Goal: Task Accomplishment & Management: Manage account settings

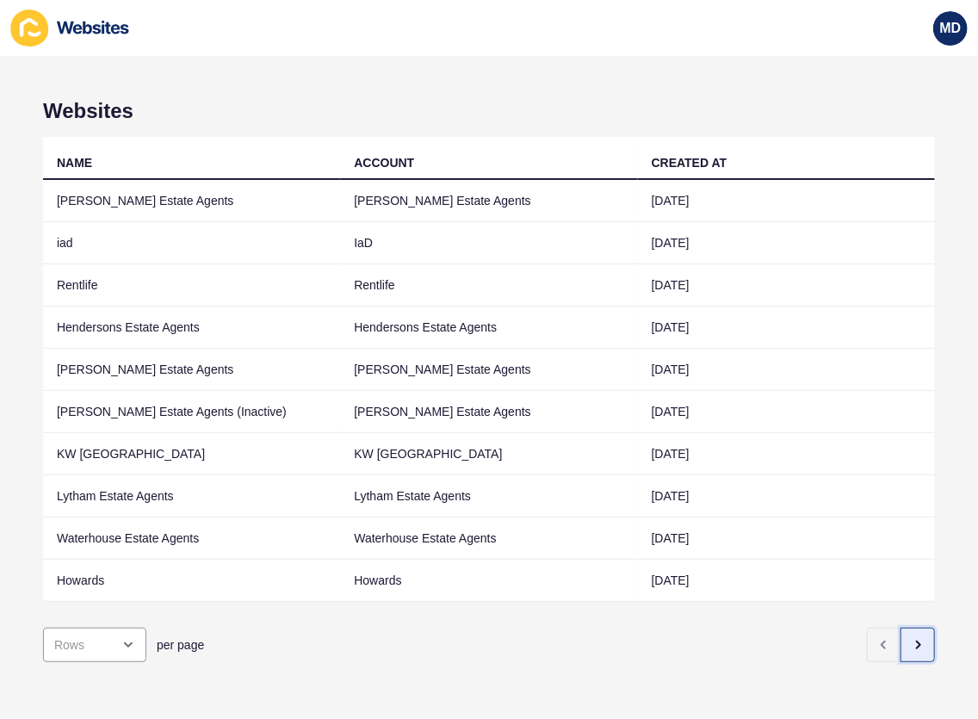
click at [911, 638] on icon "button" at bounding box center [918, 645] width 14 height 14
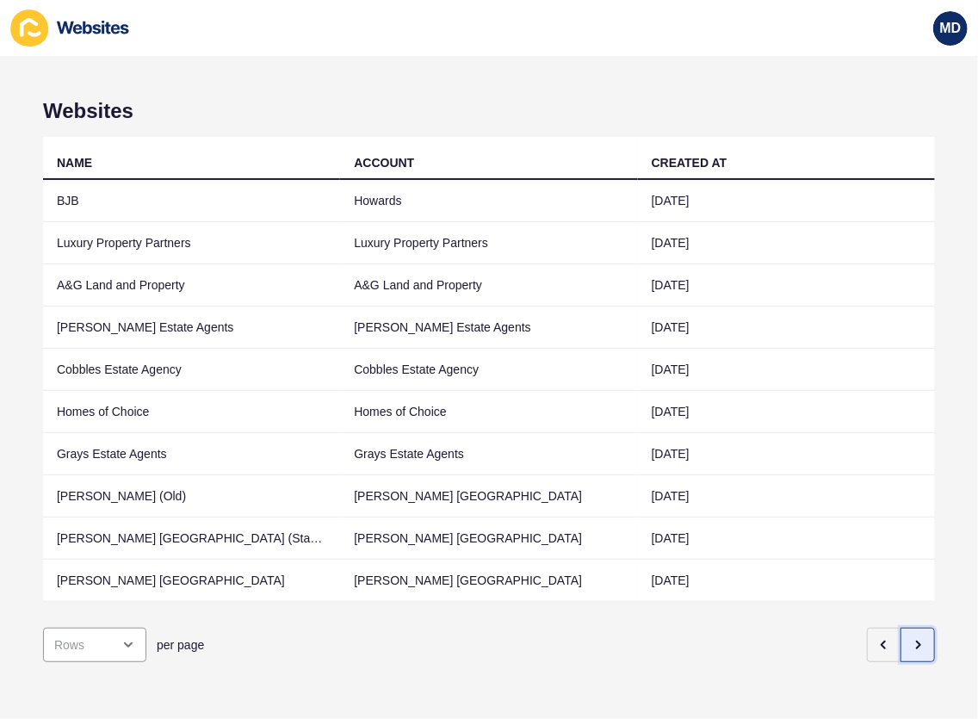
click at [900, 641] on button "button" at bounding box center [917, 645] width 34 height 34
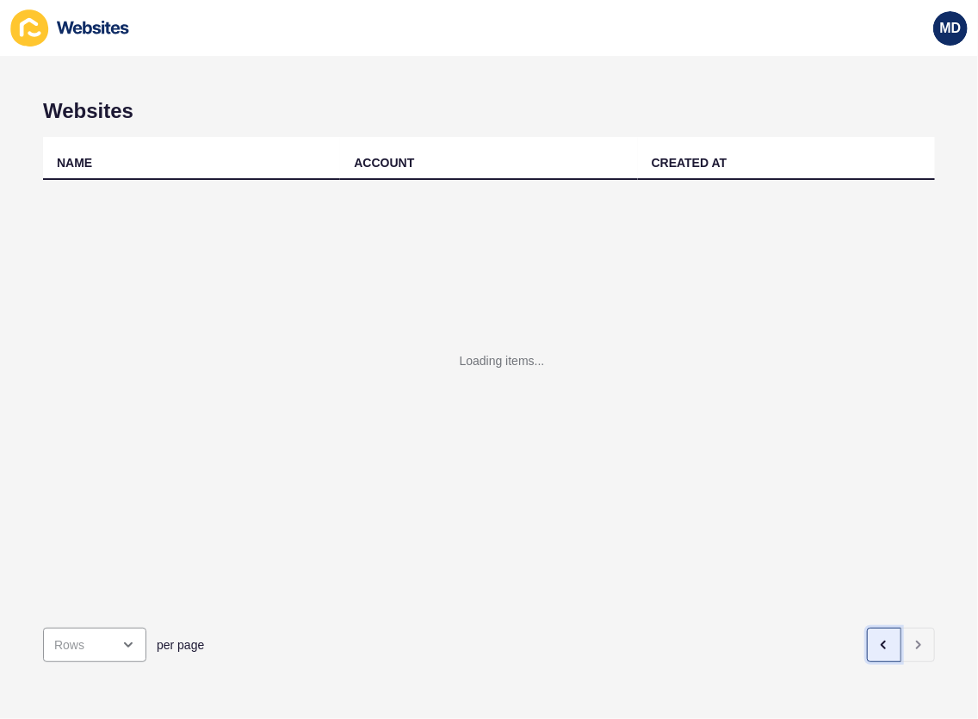
click at [867, 641] on button "button" at bounding box center [884, 645] width 34 height 34
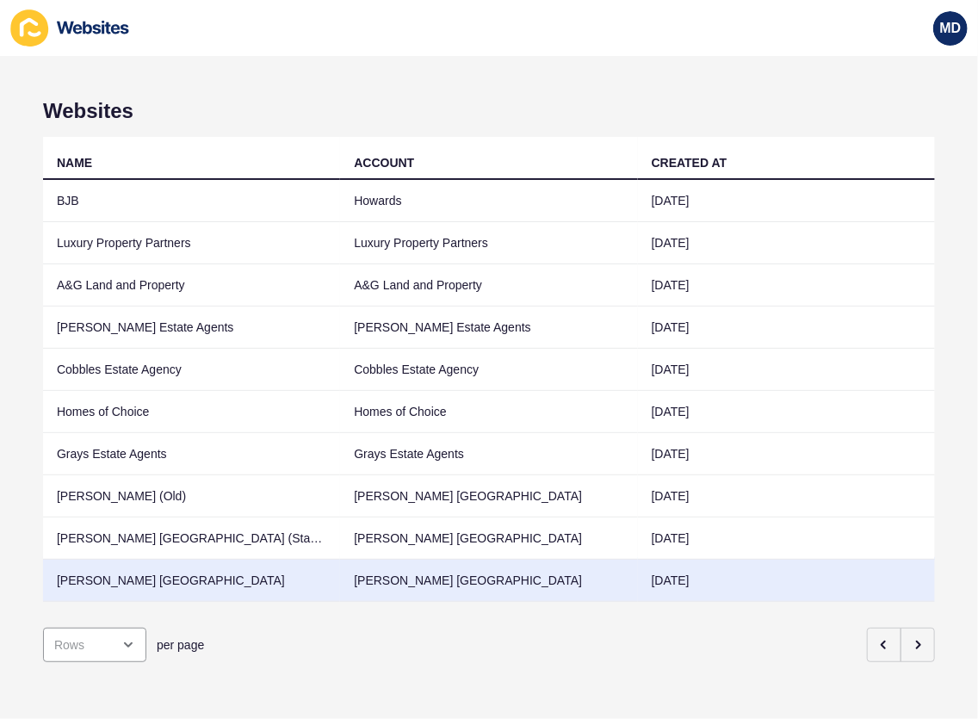
click at [215, 580] on td "[PERSON_NAME] [GEOGRAPHIC_DATA]" at bounding box center [191, 581] width 297 height 42
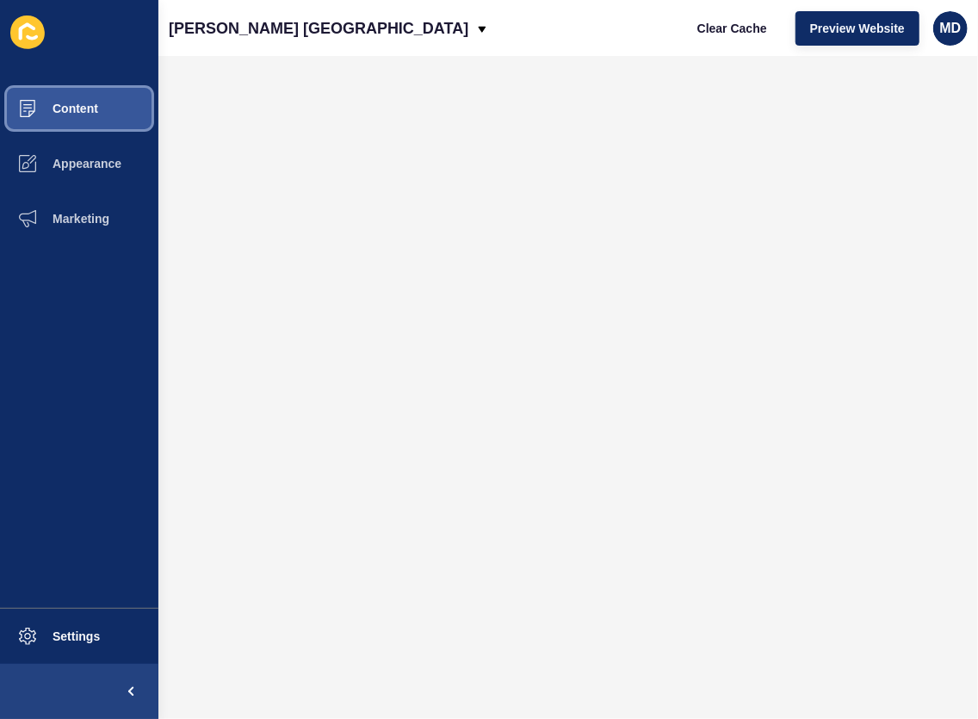
click at [91, 96] on button "Content" at bounding box center [79, 108] width 158 height 55
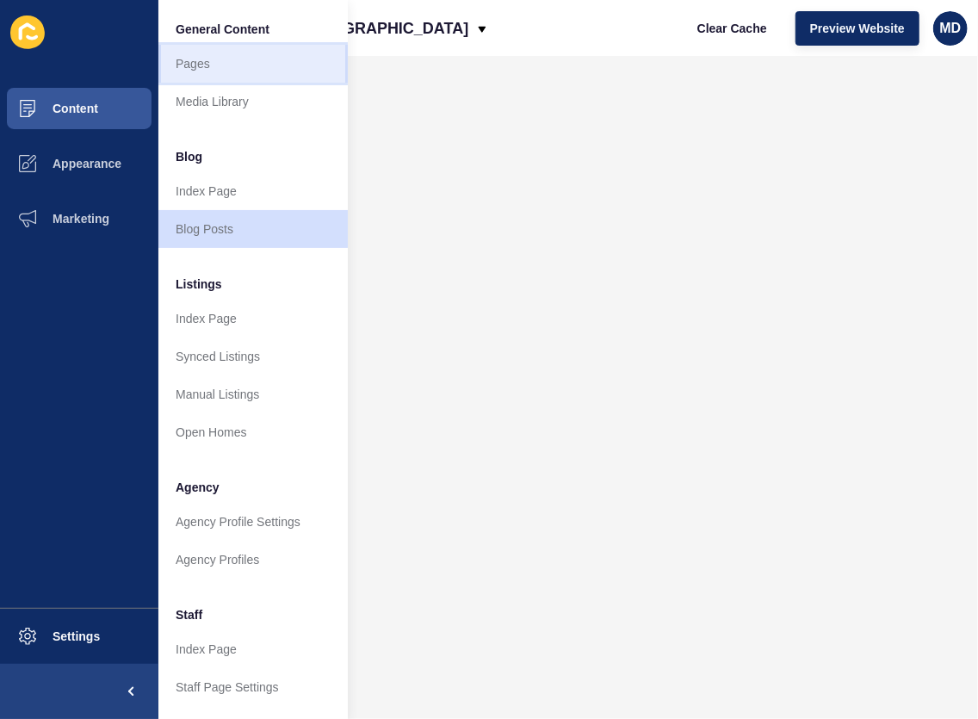
click at [181, 62] on link "Pages" at bounding box center [252, 64] width 189 height 38
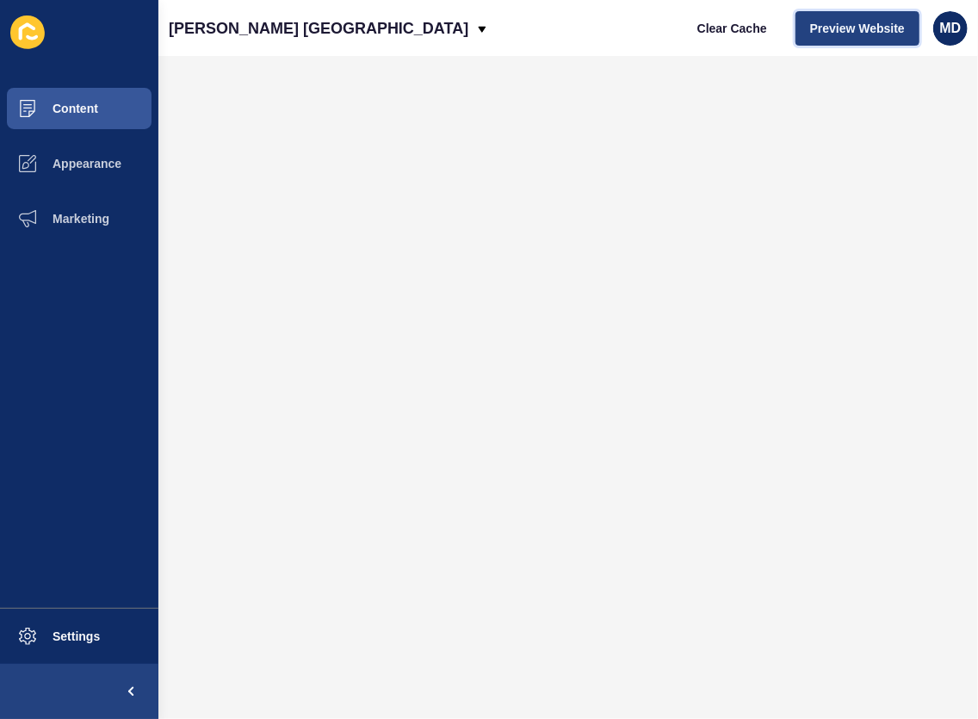
click at [875, 34] on span "Preview Website" at bounding box center [857, 28] width 95 height 17
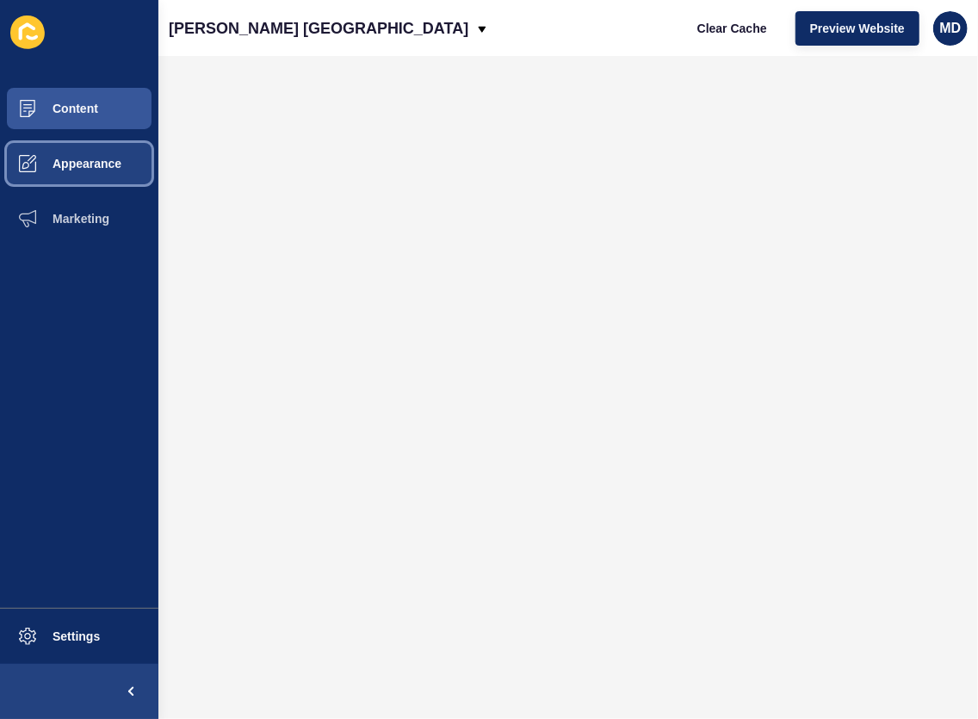
click at [79, 168] on span "Appearance" at bounding box center [59, 164] width 124 height 14
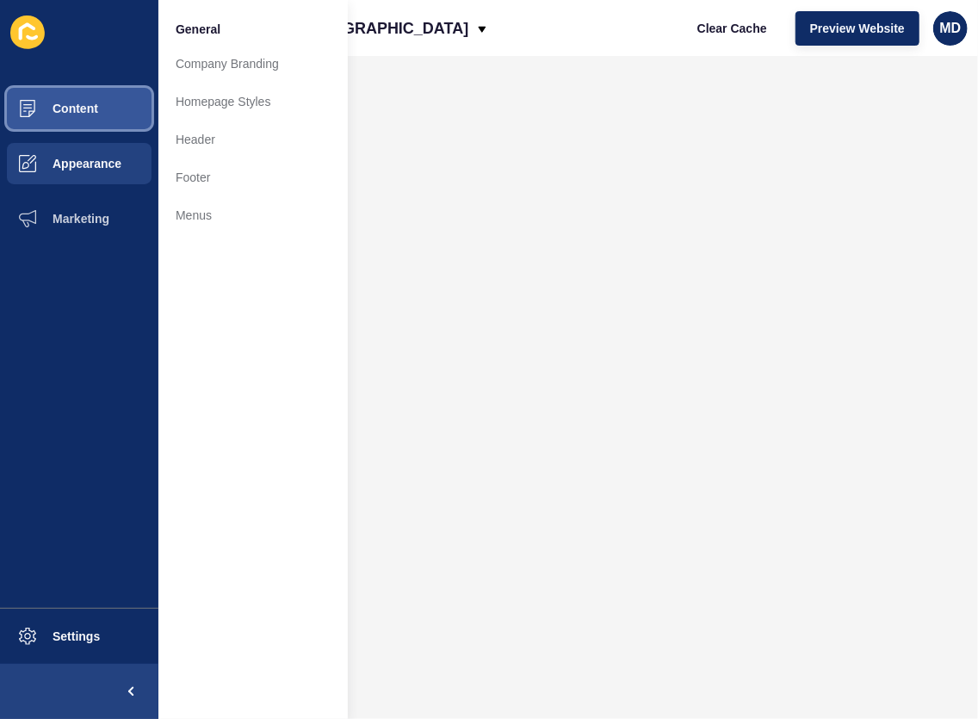
click at [133, 107] on button "Content" at bounding box center [79, 108] width 158 height 55
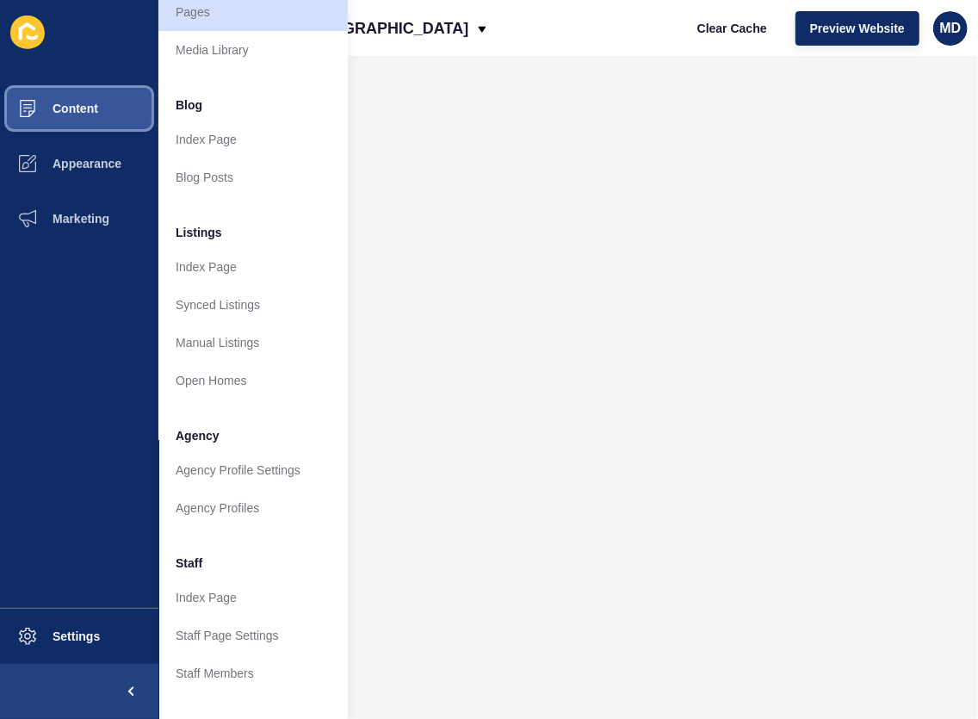
scroll to position [156, 0]
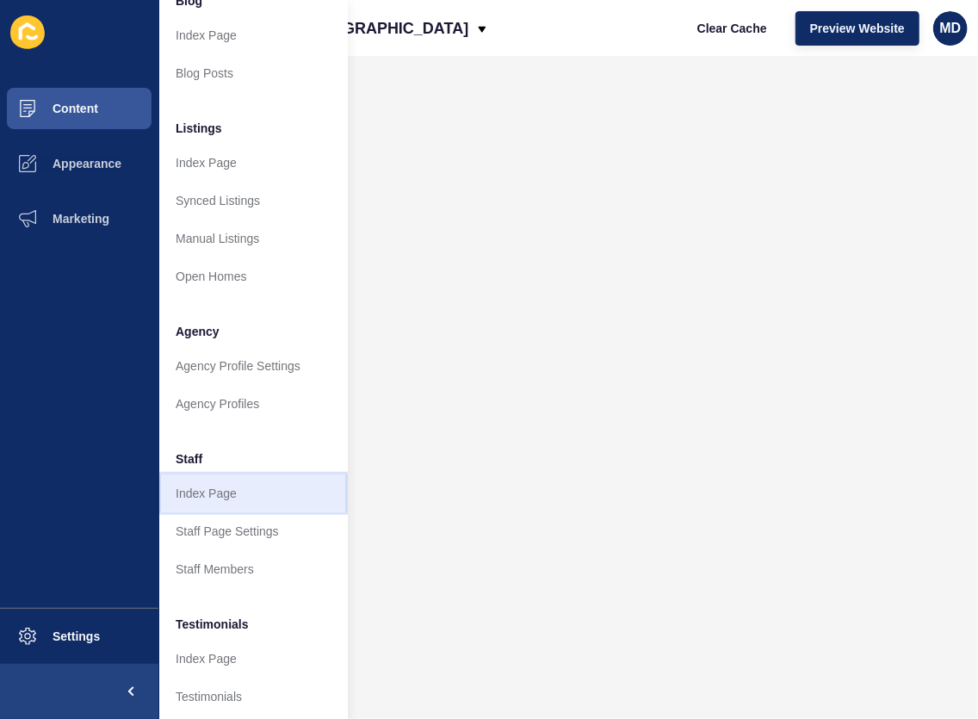
click at [207, 498] on link "Index Page" at bounding box center [252, 493] width 189 height 38
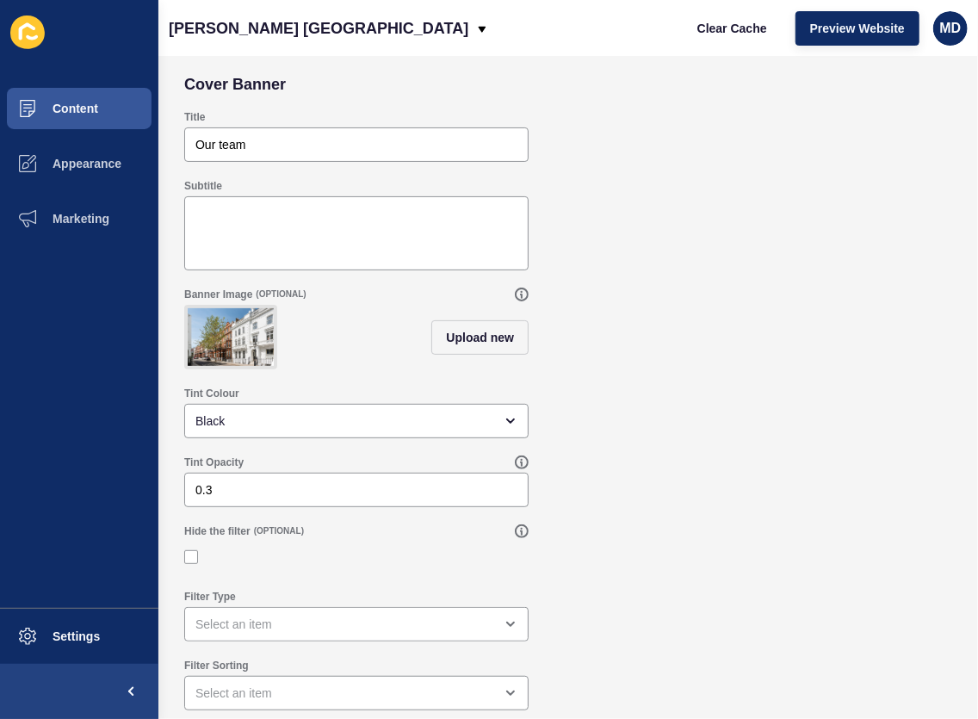
scroll to position [86, 0]
click at [89, 97] on button "Content" at bounding box center [79, 108] width 158 height 55
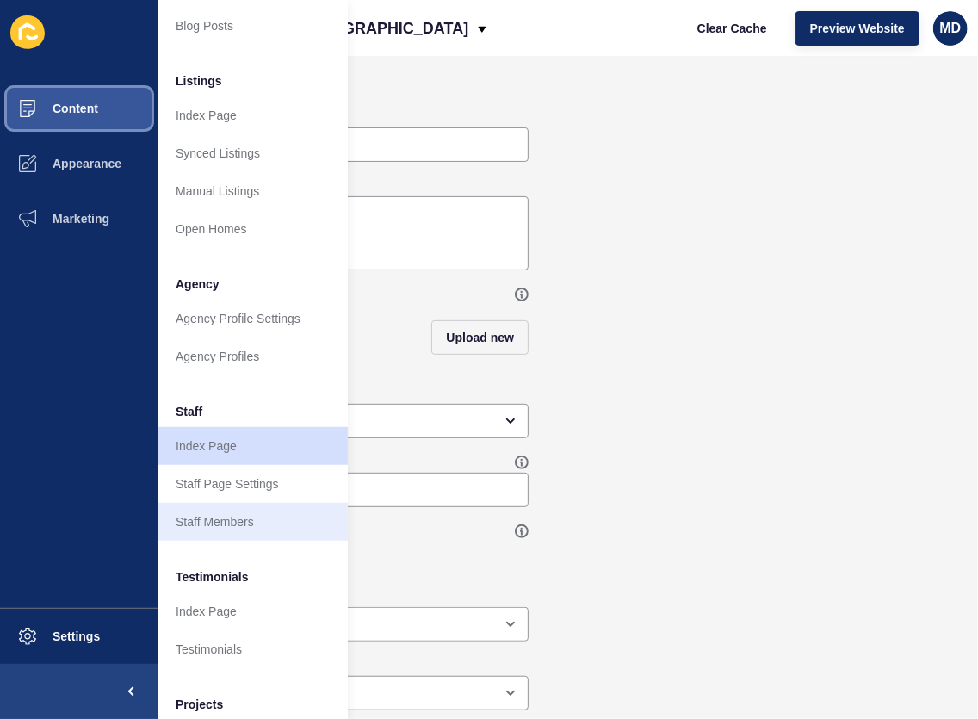
scroll to position [234, 0]
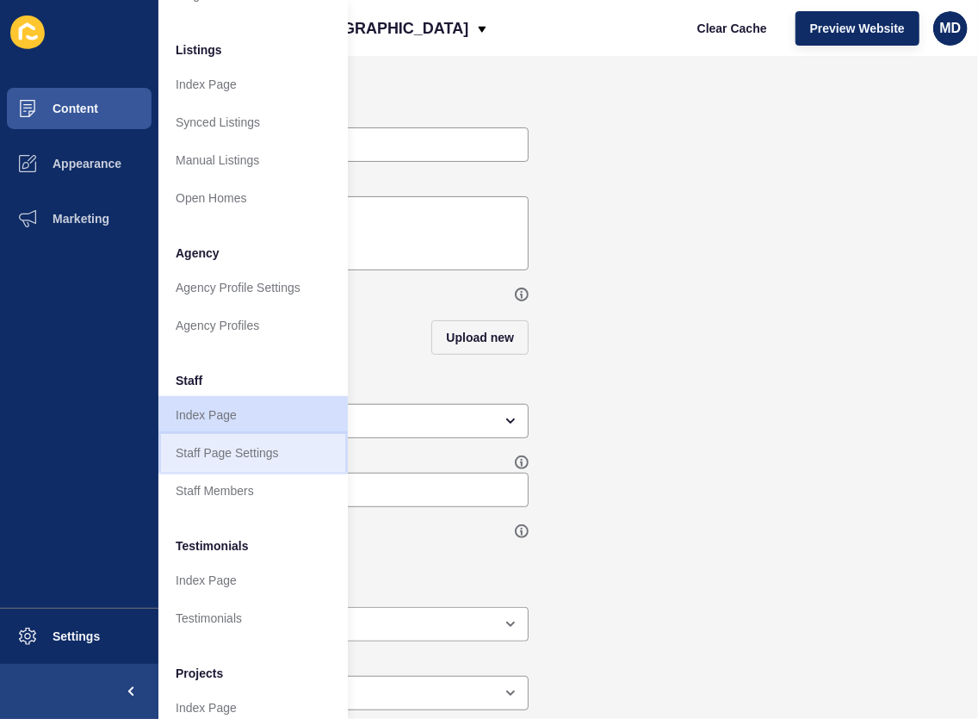
click at [224, 448] on link "Staff Page Settings" at bounding box center [252, 453] width 189 height 38
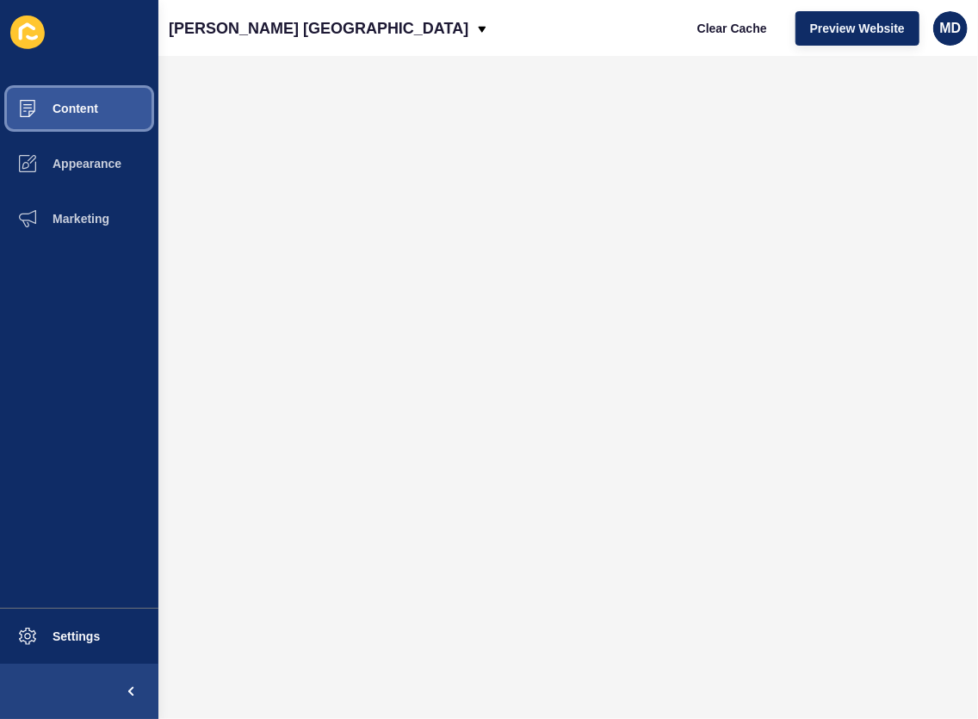
click at [77, 114] on span "Content" at bounding box center [47, 109] width 101 height 14
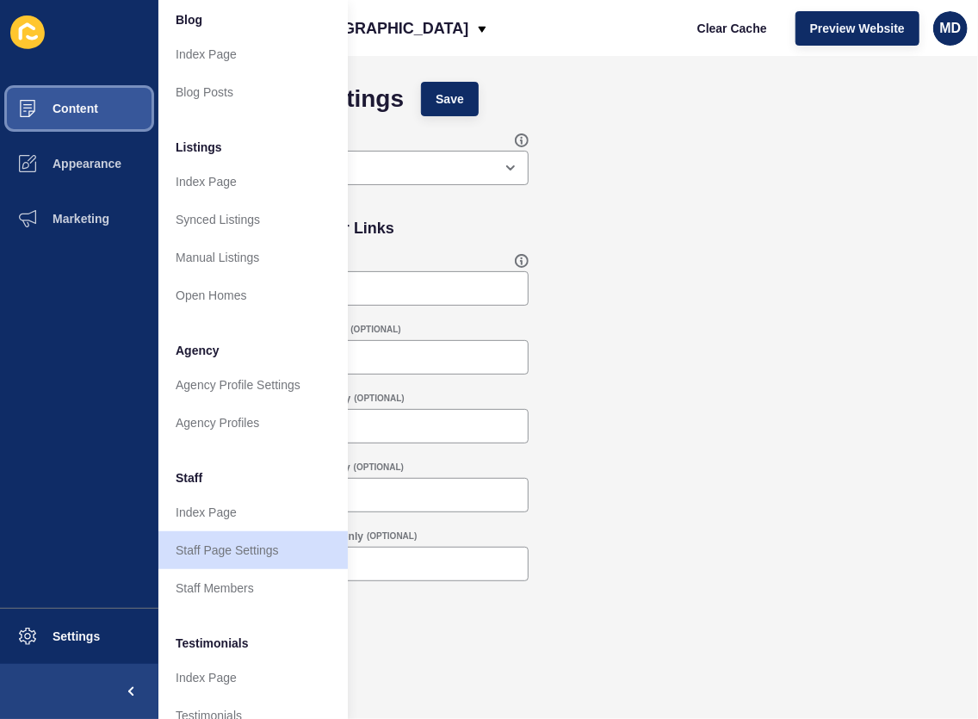
scroll to position [234, 0]
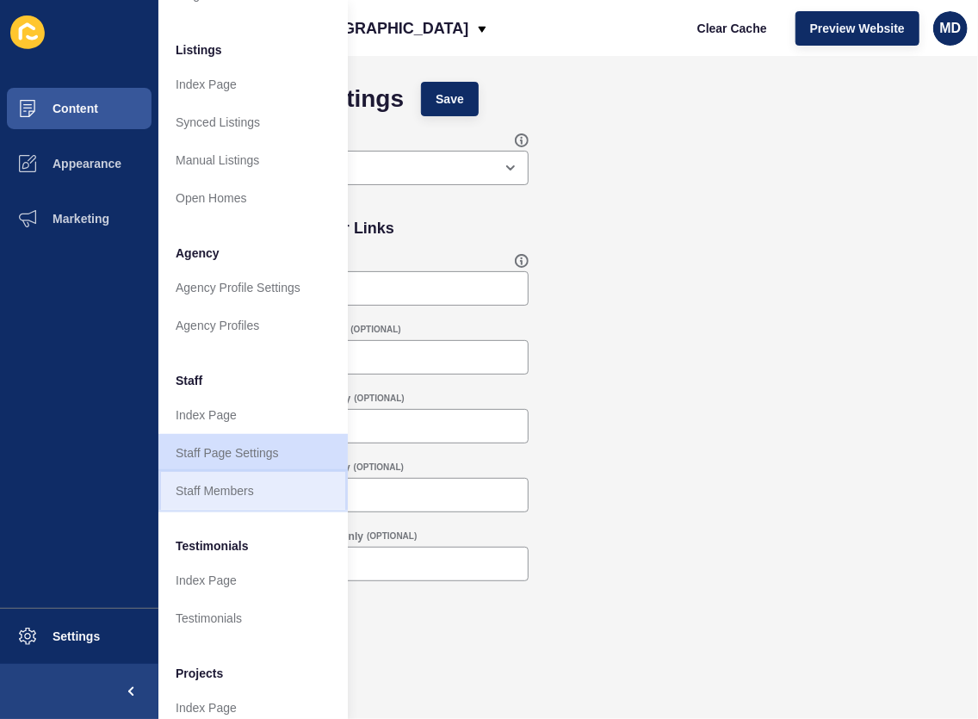
click at [257, 498] on link "Staff Members" at bounding box center [252, 491] width 189 height 38
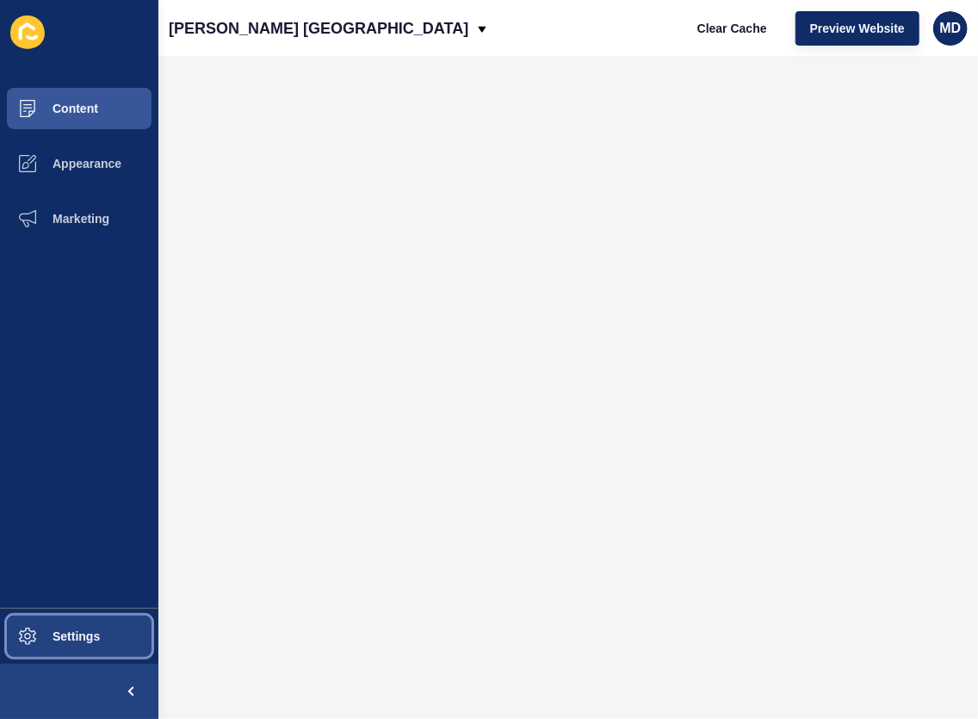
click at [58, 643] on button "Settings" at bounding box center [79, 636] width 158 height 55
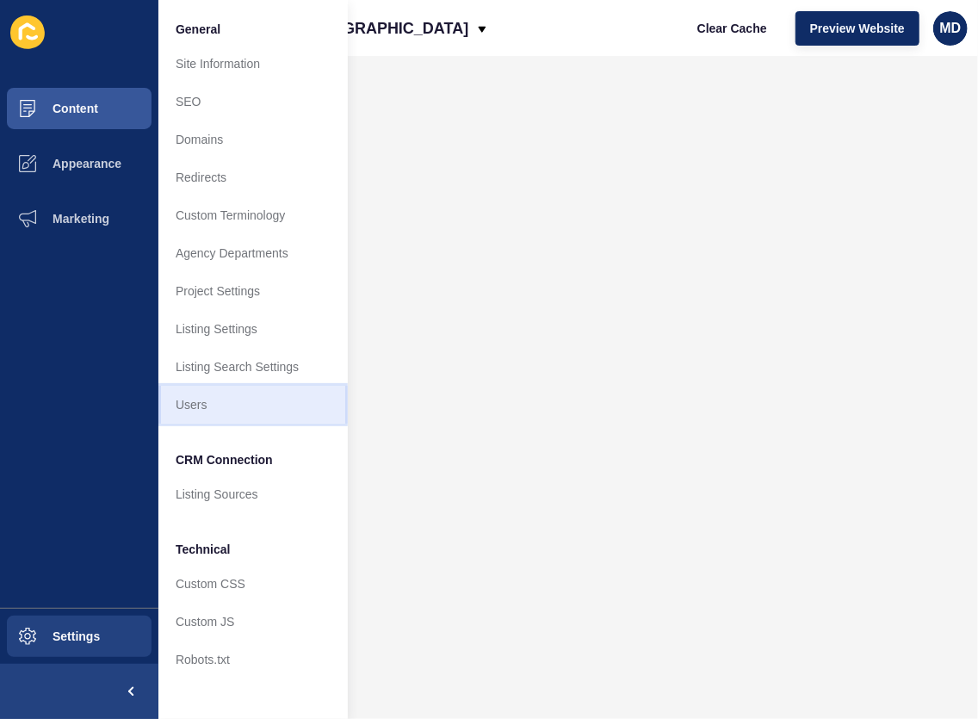
click at [214, 404] on link "Users" at bounding box center [252, 405] width 189 height 38
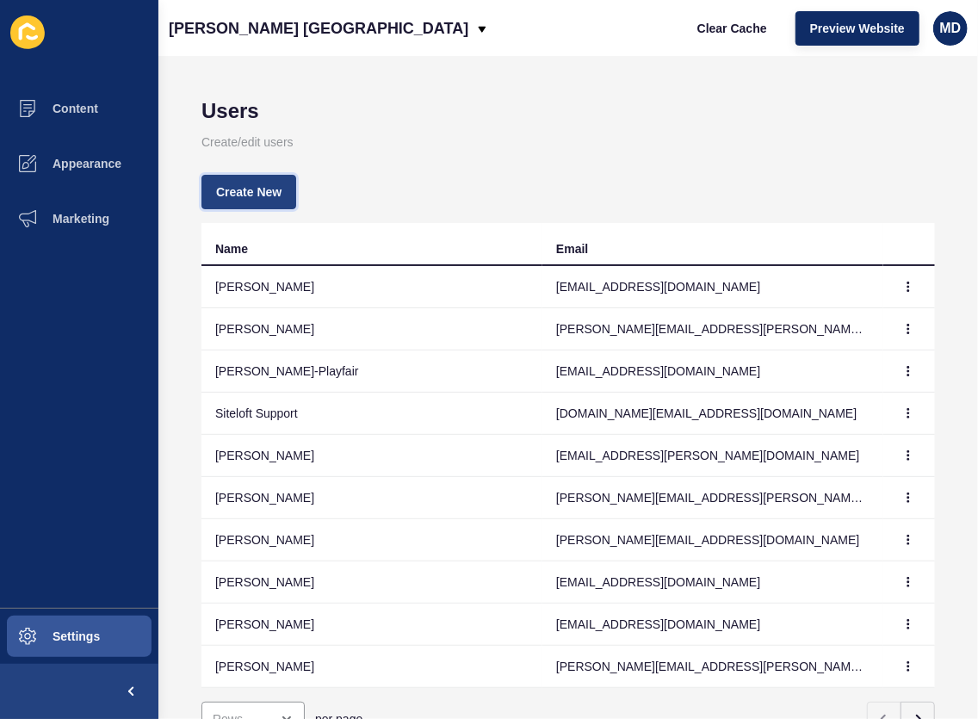
click at [256, 192] on span "Create New" at bounding box center [248, 191] width 65 height 17
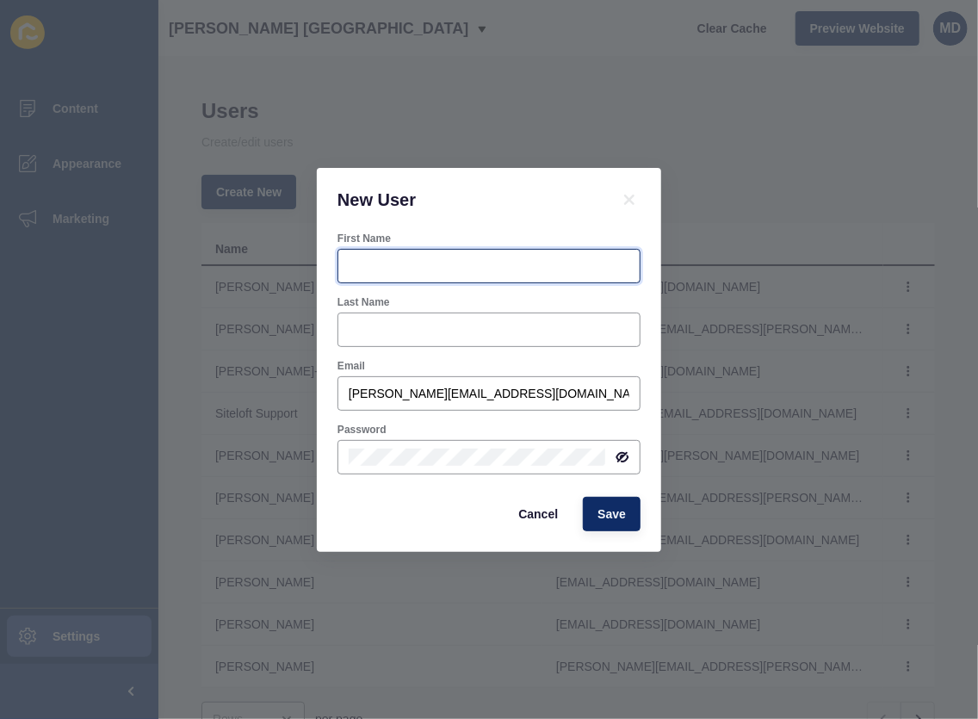
click at [377, 263] on input "First Name" at bounding box center [489, 265] width 281 height 17
click at [369, 337] on div at bounding box center [488, 330] width 303 height 34
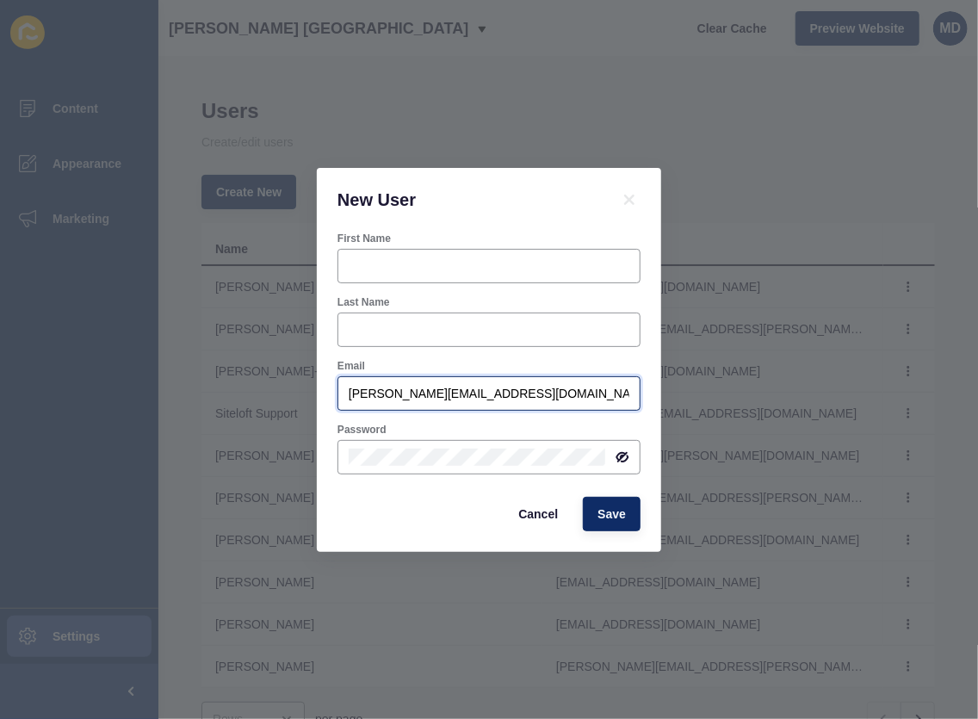
click at [365, 399] on input "[PERSON_NAME][EMAIL_ADDRESS][DOMAIN_NAME]" at bounding box center [489, 393] width 281 height 17
paste input "[PERSON_NAME][EMAIL_ADDRESS][DOMAIN_NAME]"
type input "[PERSON_NAME][EMAIL_ADDRESS][DOMAIN_NAME]"
drag, startPoint x: 416, startPoint y: 467, endPoint x: 324, endPoint y: 466, distance: 92.1
click at [319, 465] on div "First Name Last Name [PERSON_NAME] [PERSON_NAME][EMAIL_ADDRESS][DOMAIN_NAME] Pa…" at bounding box center [489, 392] width 344 height 320
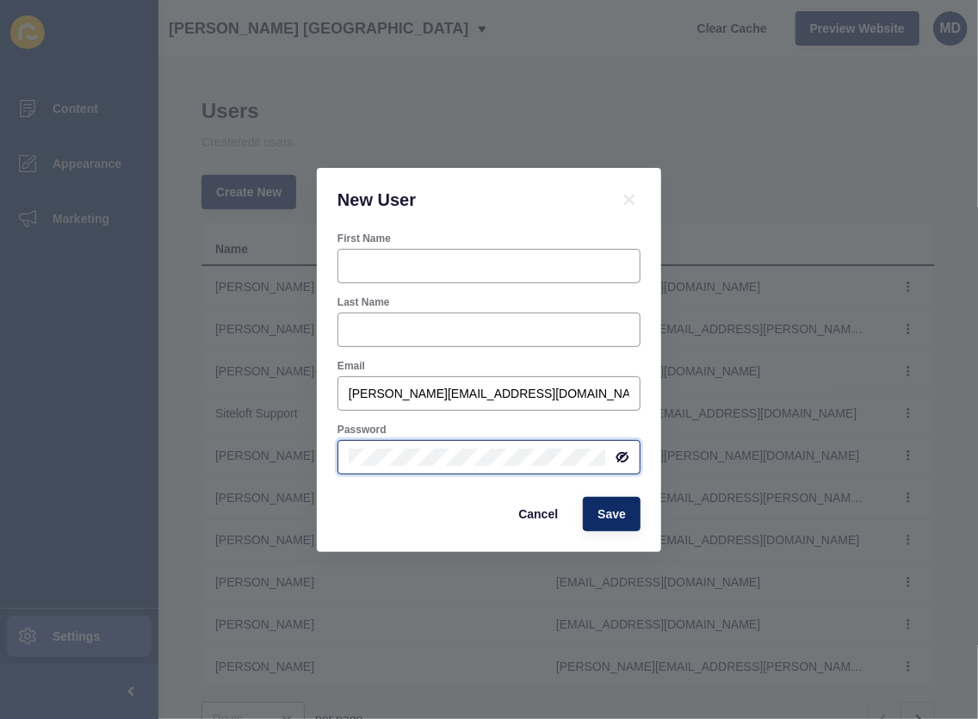
click at [278, 448] on div "New User First Name Last Name Email [EMAIL_ADDRESS][DOMAIN_NAME] Password Cance…" at bounding box center [489, 359] width 978 height 719
click at [628, 467] on div at bounding box center [488, 457] width 303 height 34
click at [618, 450] on icon at bounding box center [623, 457] width 14 height 14
click at [255, 467] on div "New User First Name Last Name Email [EMAIL_ADDRESS][DOMAIN_NAME] Password Cance…" at bounding box center [489, 359] width 978 height 719
click at [397, 264] on input "First Name" at bounding box center [489, 265] width 281 height 17
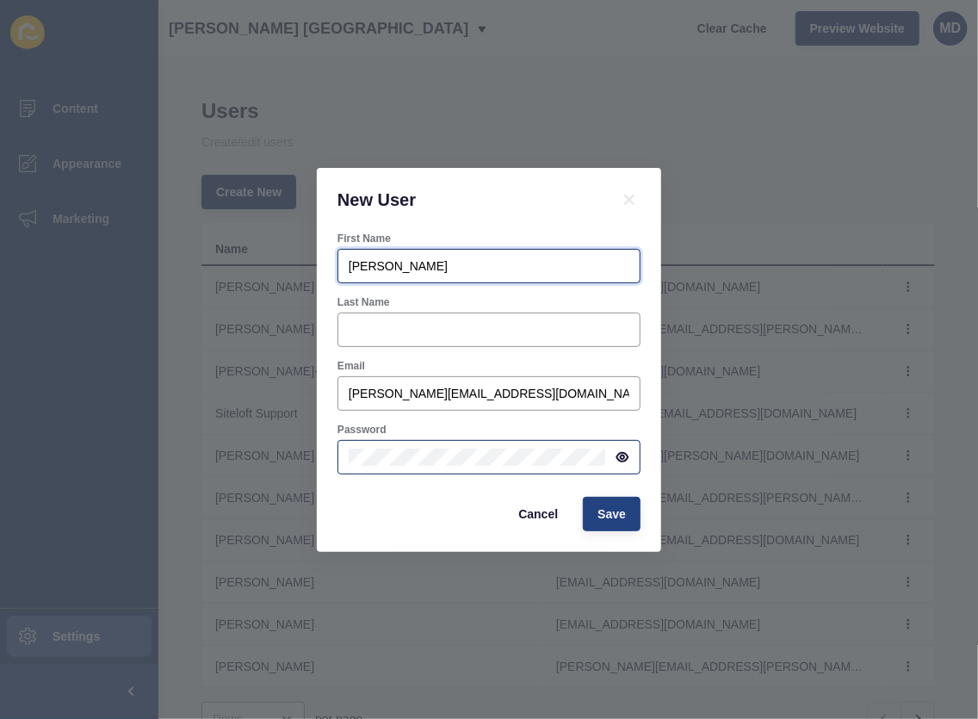
type input "[PERSON_NAME]"
click at [625, 523] on button "Save" at bounding box center [612, 514] width 58 height 34
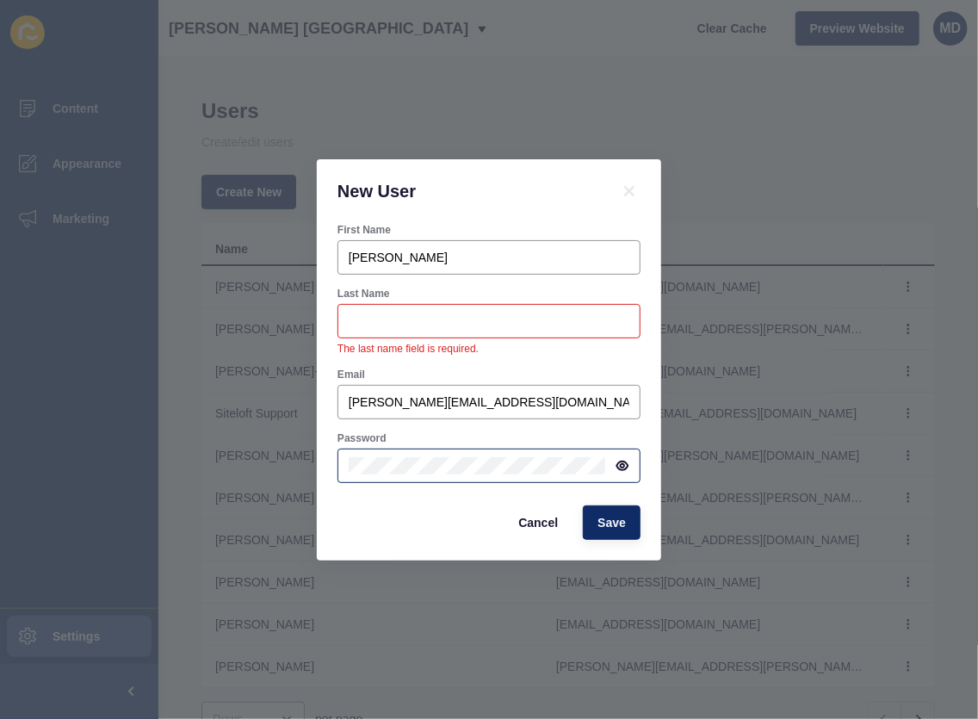
click at [423, 307] on div at bounding box center [488, 321] width 303 height 34
type input "W"
click at [610, 521] on span "Save" at bounding box center [611, 522] width 28 height 17
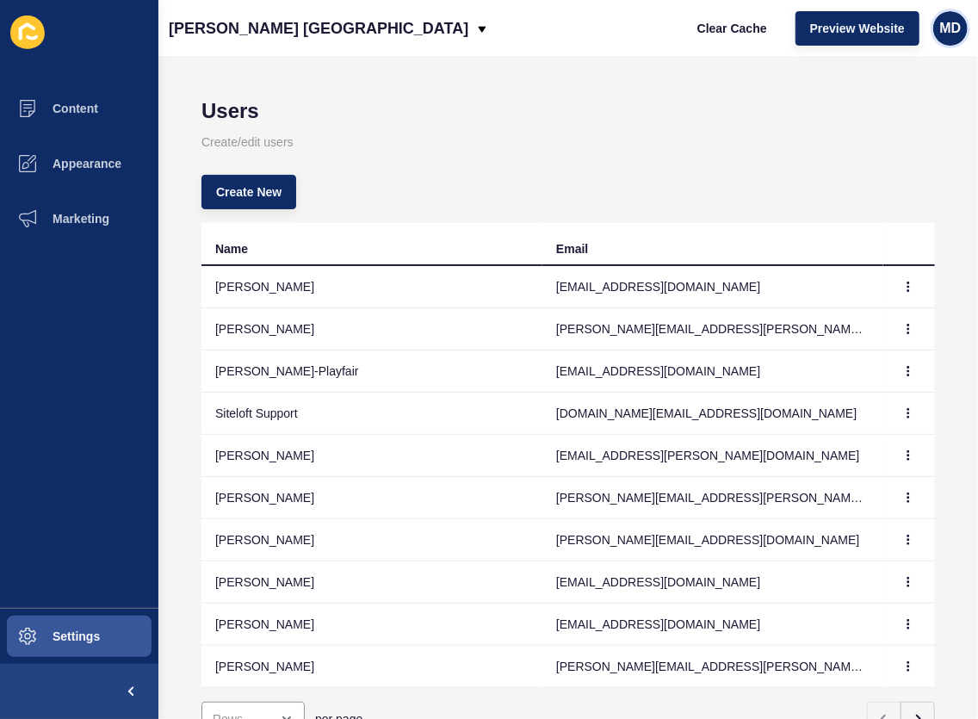
click at [958, 31] on span "MD" at bounding box center [951, 28] width 22 height 17
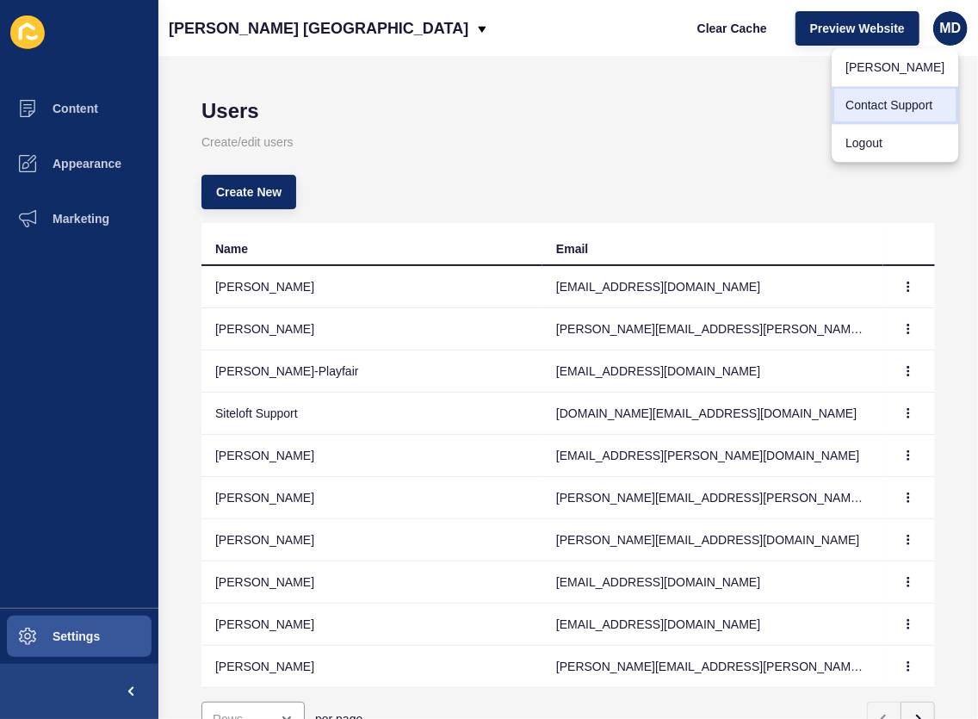
click at [899, 104] on link "Contact Support" at bounding box center [895, 105] width 127 height 38
